Goal: Transaction & Acquisition: Obtain resource

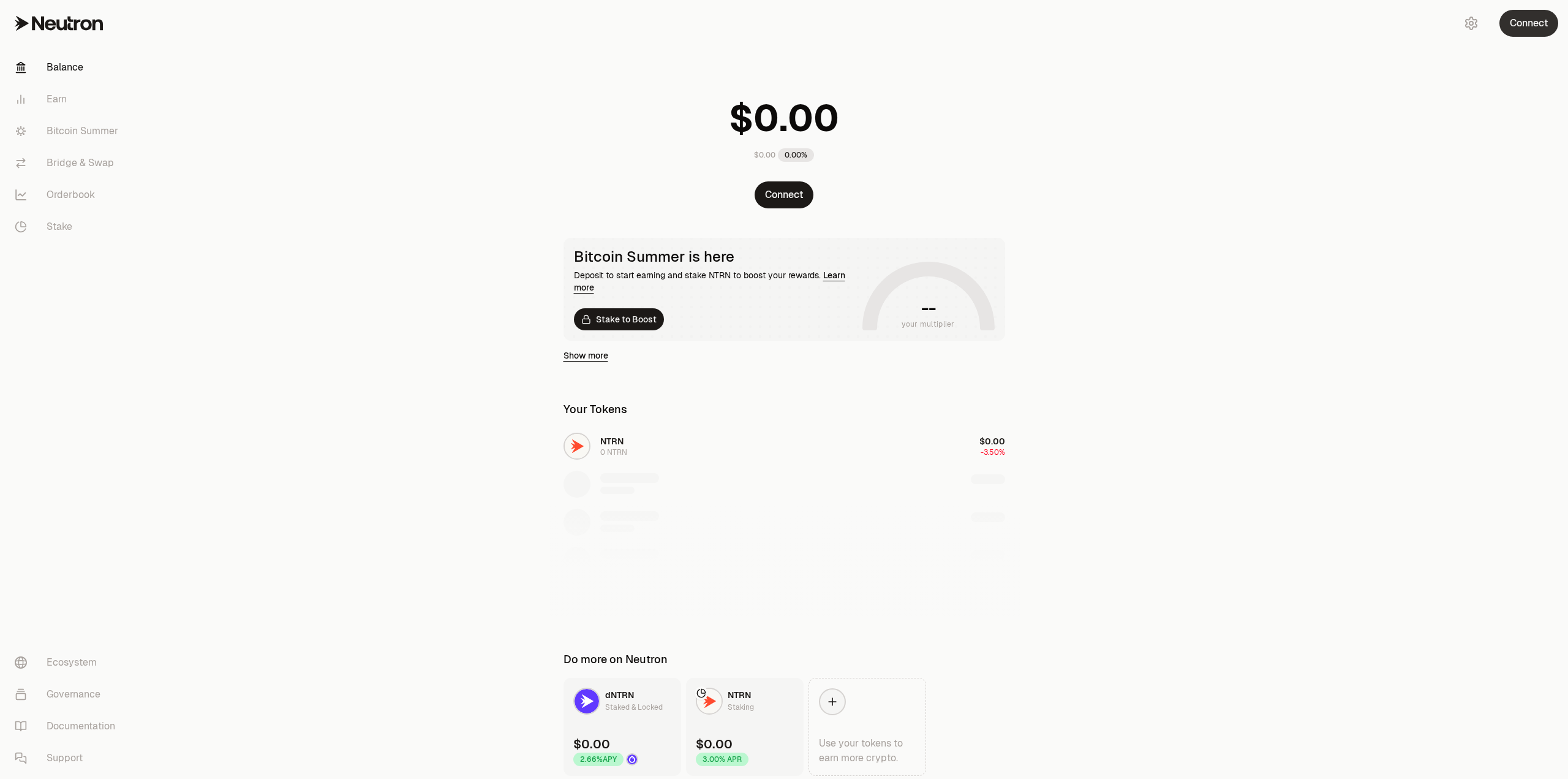
click at [1531, 25] on button "Connect" at bounding box center [1530, 23] width 59 height 27
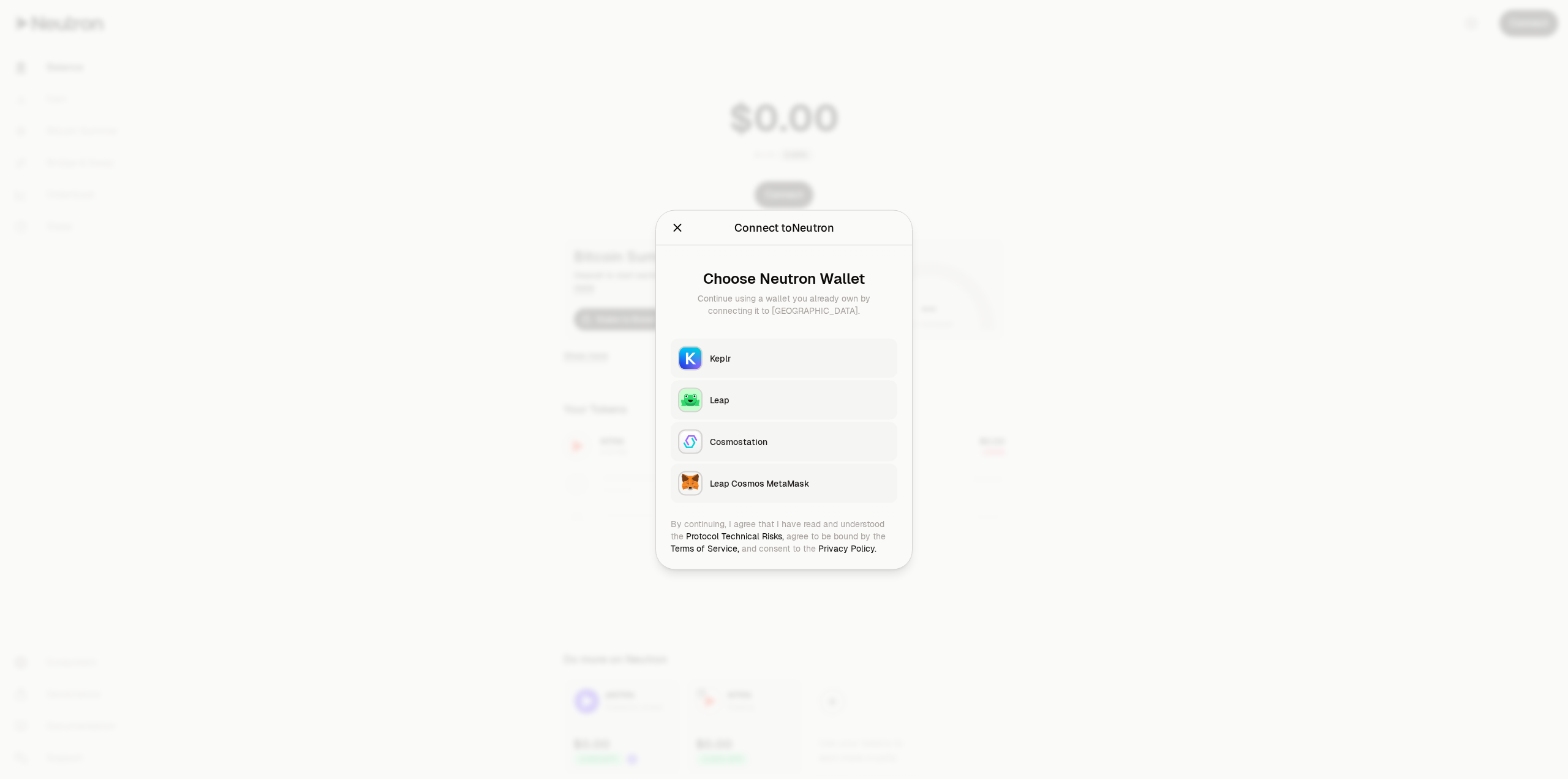
click at [744, 361] on div "Keplr" at bounding box center [799, 357] width 181 height 12
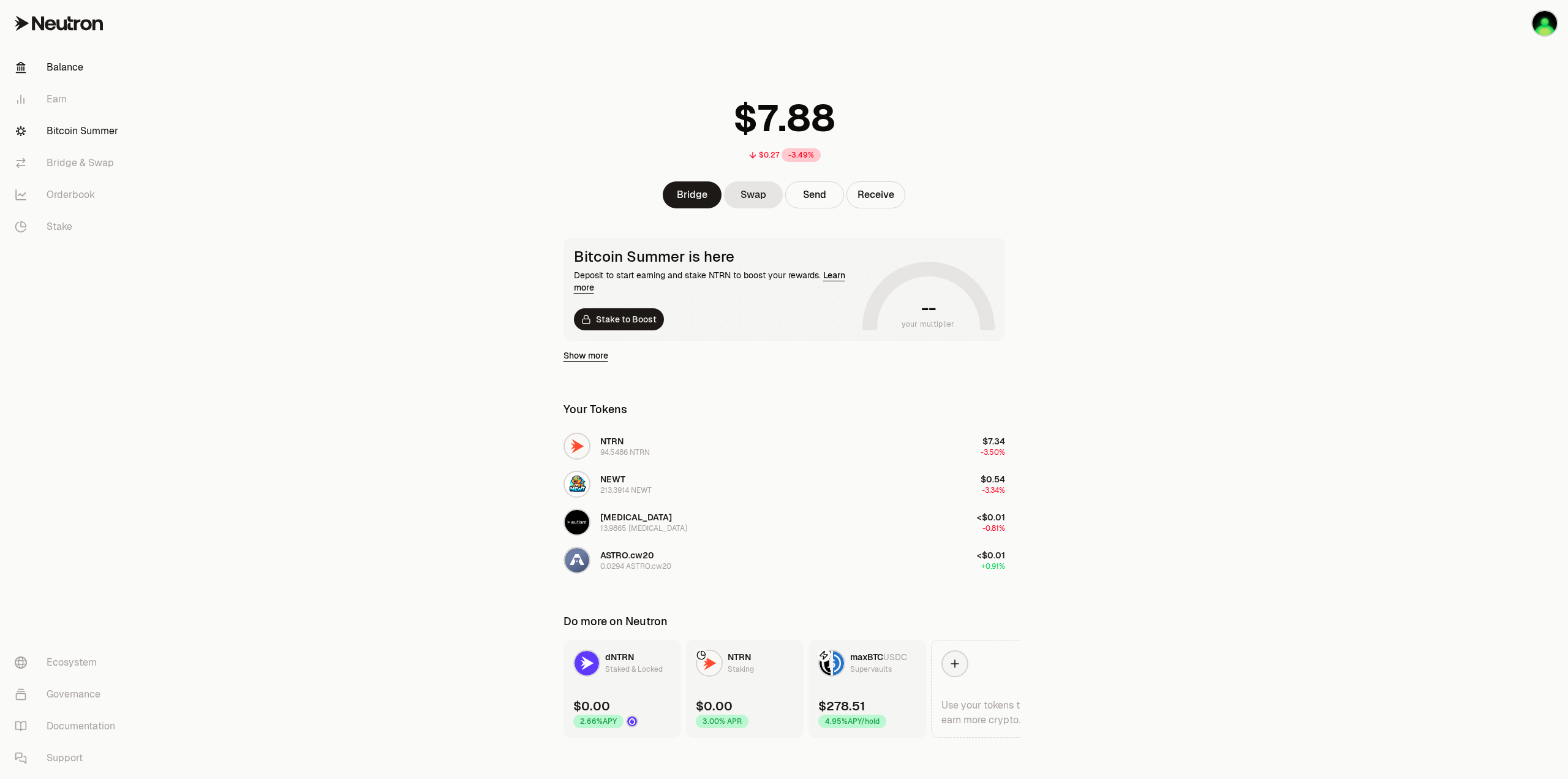
click at [65, 131] on link "Bitcoin Summer" at bounding box center [68, 131] width 127 height 32
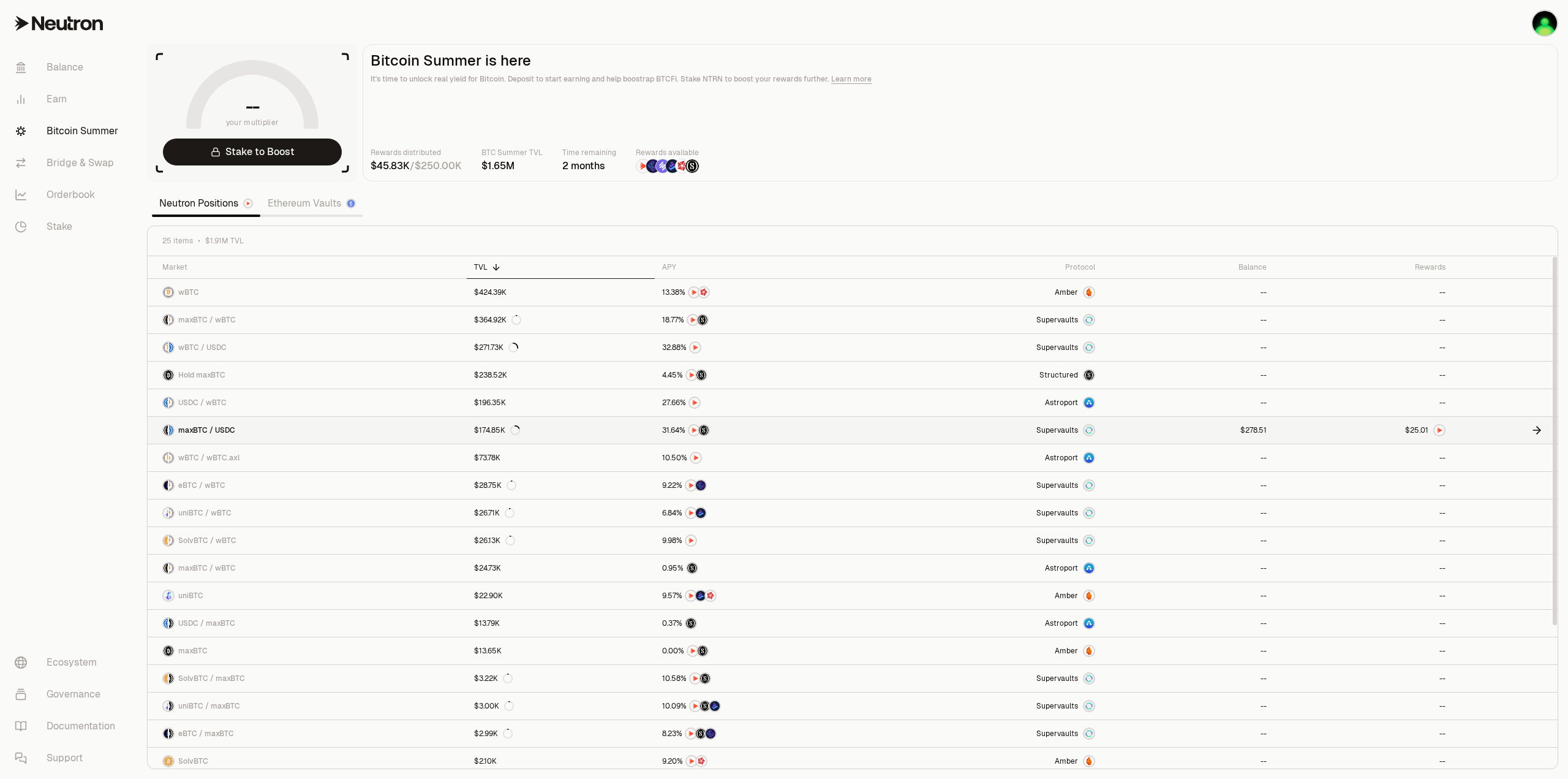
click at [1219, 429] on link at bounding box center [1188, 429] width 172 height 27
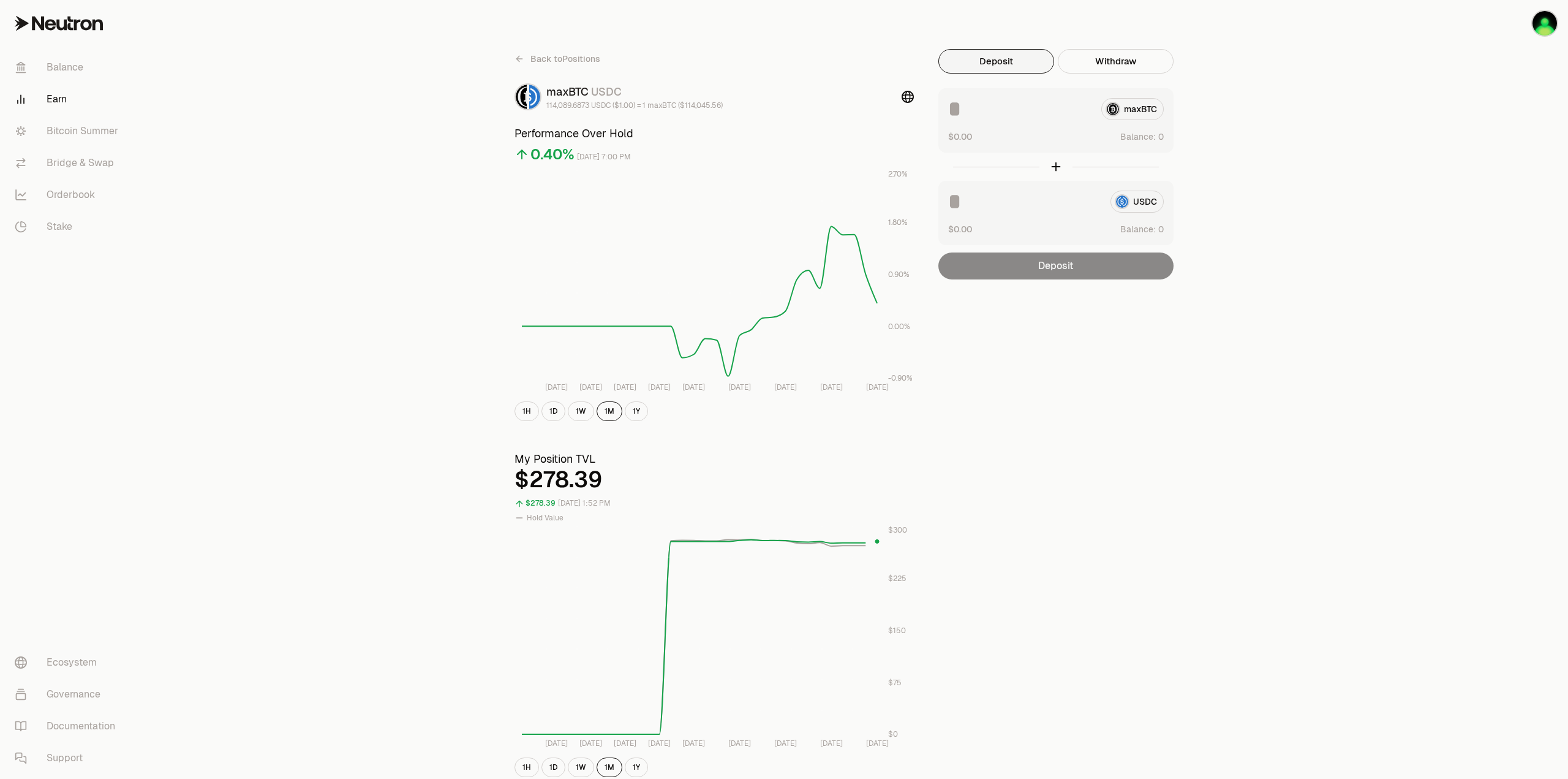
click at [377, 438] on div "Back to Positions maxBTC USDC 114,089.6873 USDC ($1.00) = 1 maxBTC ($114,045.56…" at bounding box center [853, 581] width 1431 height 1161
click at [328, 402] on div "Back to Positions maxBTC USDC 114,089.6873 USDC ($1.00) = 1 maxBTC ($114,045.56…" at bounding box center [853, 581] width 1431 height 1161
click at [85, 123] on link "Bitcoin Summer" at bounding box center [68, 131] width 127 height 32
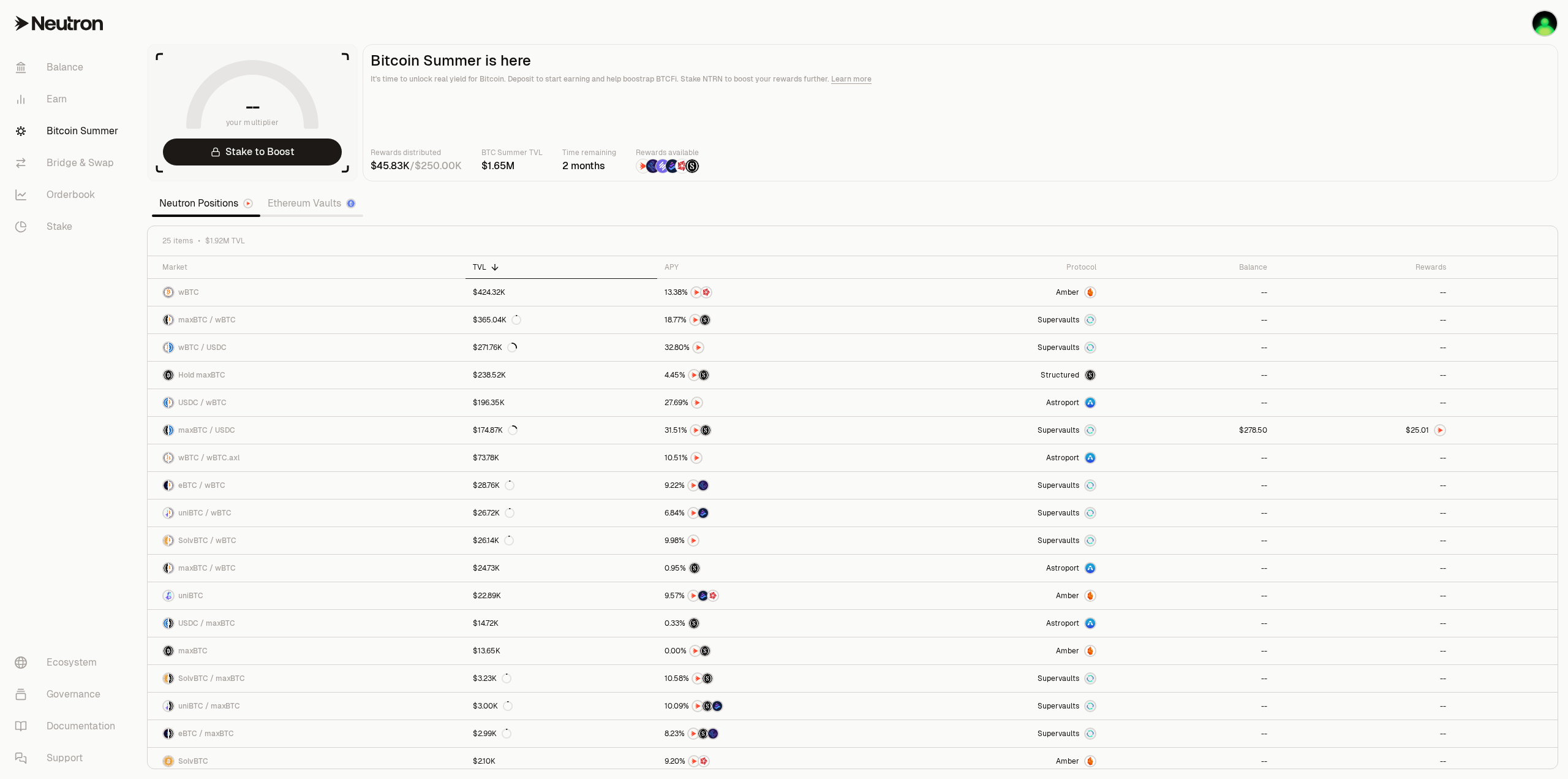
click at [318, 212] on link "Ethereum Vaults" at bounding box center [312, 203] width 103 height 25
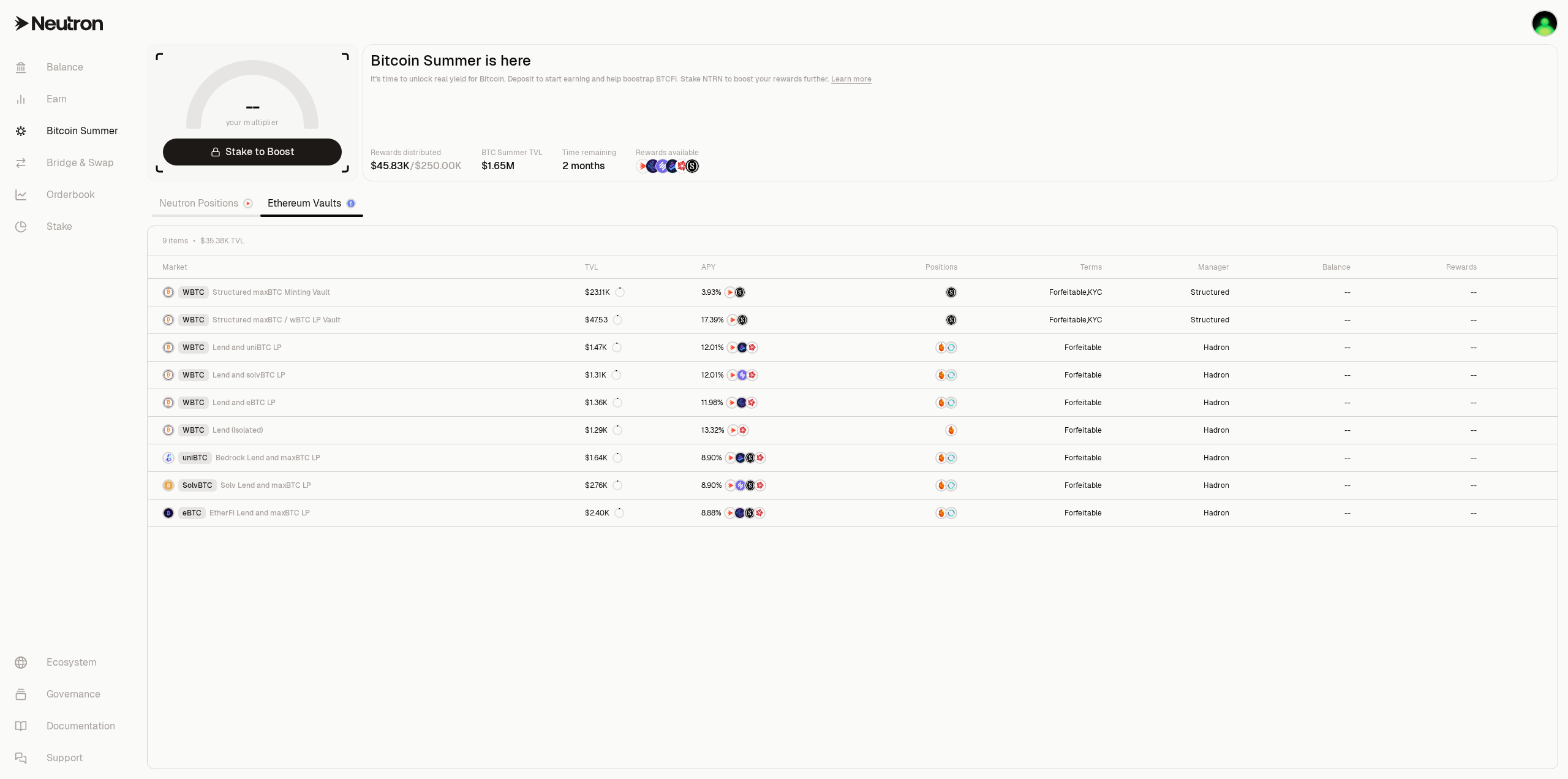
click at [207, 210] on link "Neutron Positions" at bounding box center [206, 203] width 109 height 25
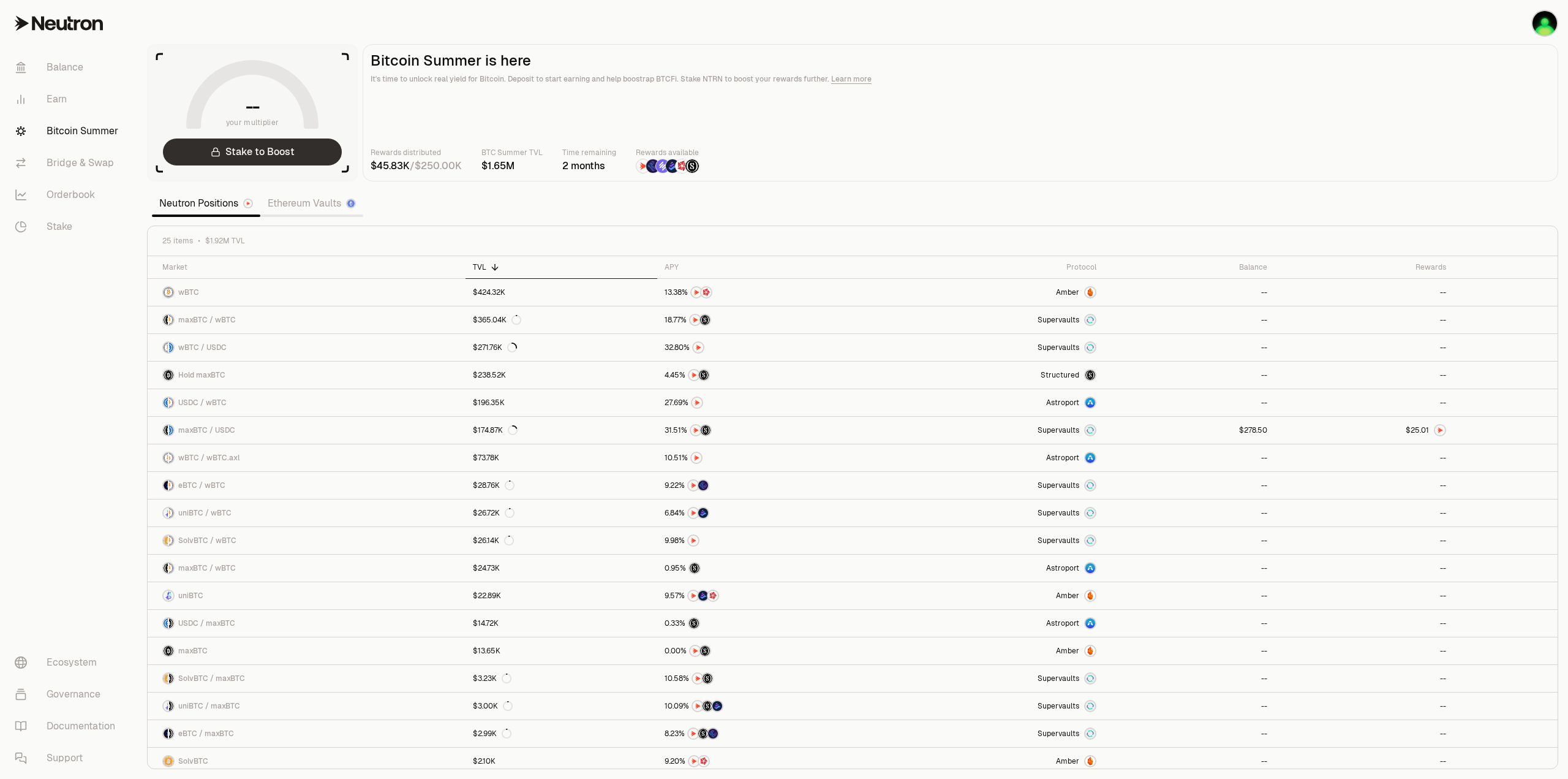
click at [261, 153] on link "Stake to Boost" at bounding box center [252, 151] width 179 height 27
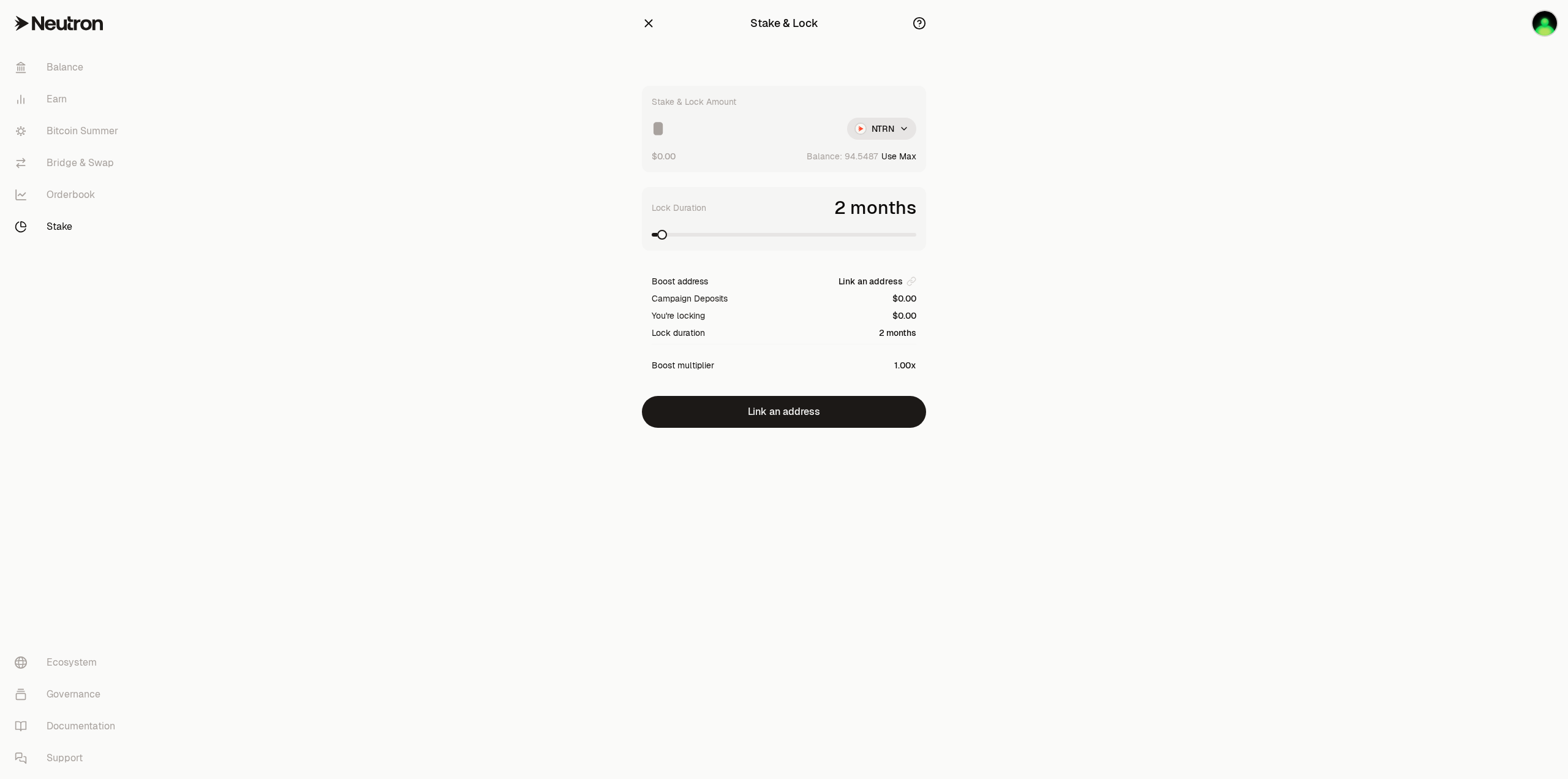
click at [651, 28] on icon "button" at bounding box center [649, 24] width 14 height 14
